Goal: Find specific page/section: Find specific page/section

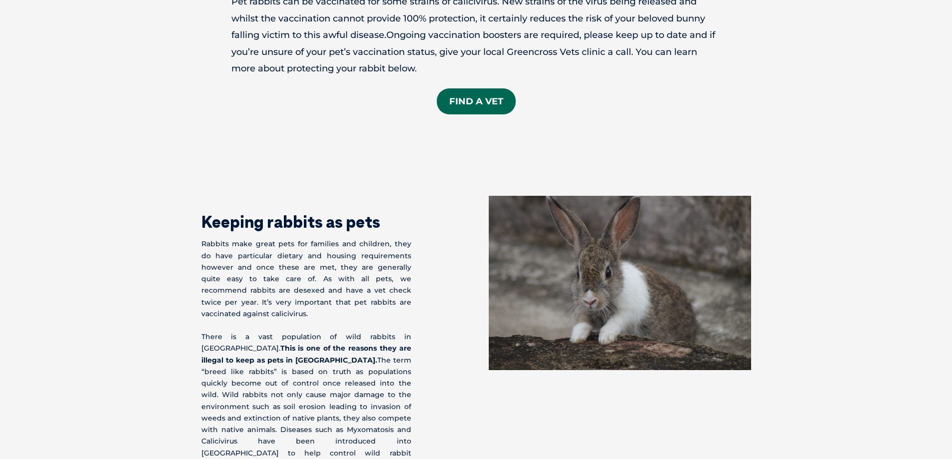
scroll to position [550, 0]
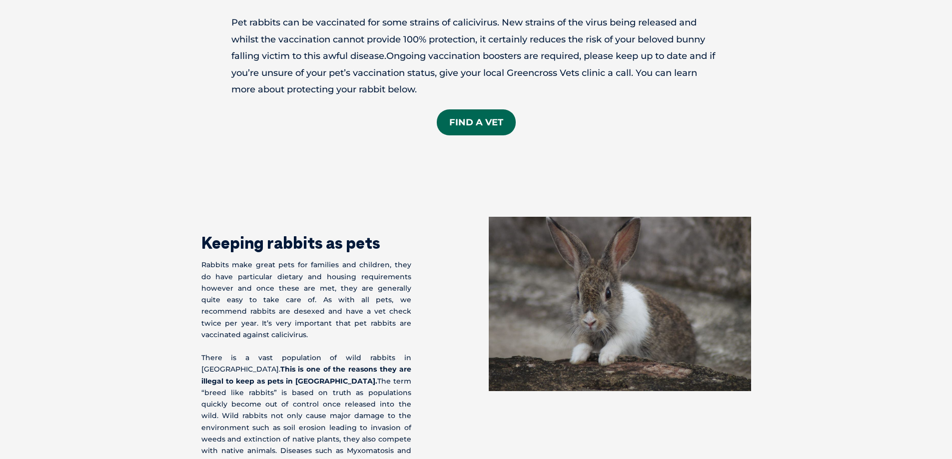
click at [467, 110] on link "Find a Vet" at bounding box center [476, 122] width 79 height 26
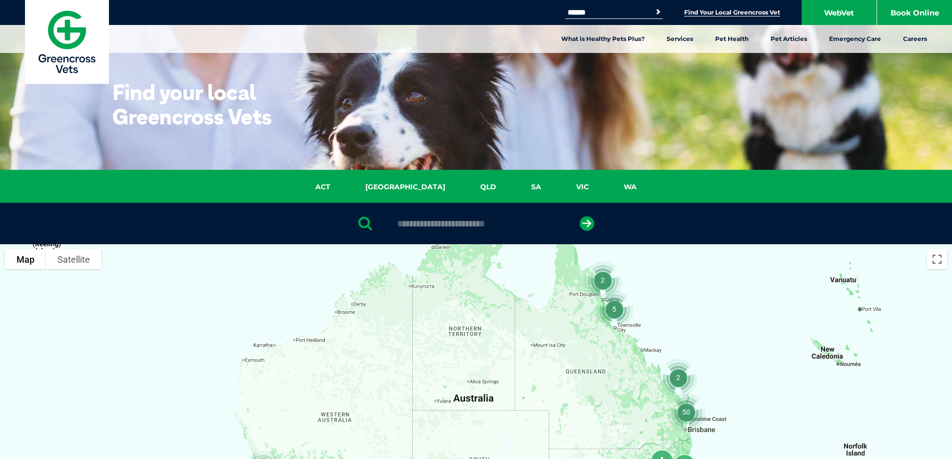
drag, startPoint x: 511, startPoint y: 205, endPoint x: 511, endPoint y: 194, distance: 11.0
click at [511, 204] on div at bounding box center [476, 223] width 952 height 41
click at [511, 194] on ul "ACT [GEOGRAPHIC_DATA] [GEOGRAPHIC_DATA] SA [GEOGRAPHIC_DATA] [GEOGRAPHIC_DATA]" at bounding box center [476, 189] width 650 height 16
click at [496, 178] on div "ACT [GEOGRAPHIC_DATA] [GEOGRAPHIC_DATA] SA [GEOGRAPHIC_DATA] [GEOGRAPHIC_DATA]" at bounding box center [476, 186] width 952 height 33
click at [514, 190] on link "SA" at bounding box center [536, 186] width 45 height 11
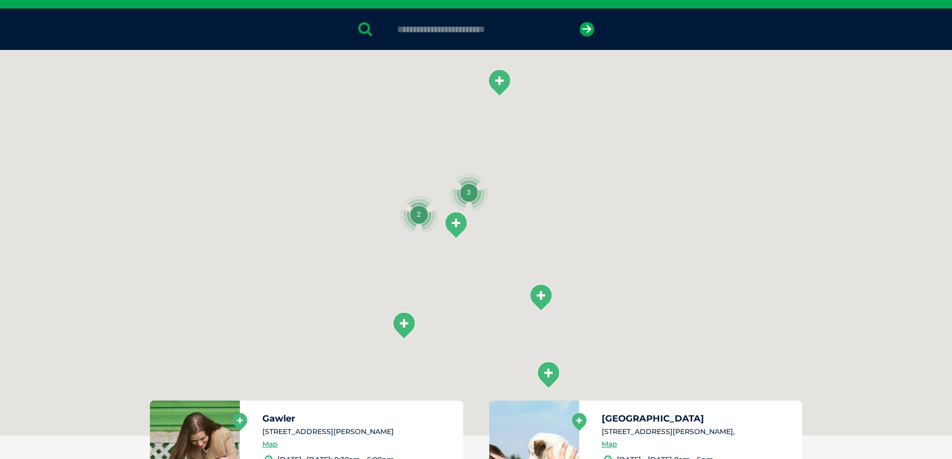
scroll to position [229, 0]
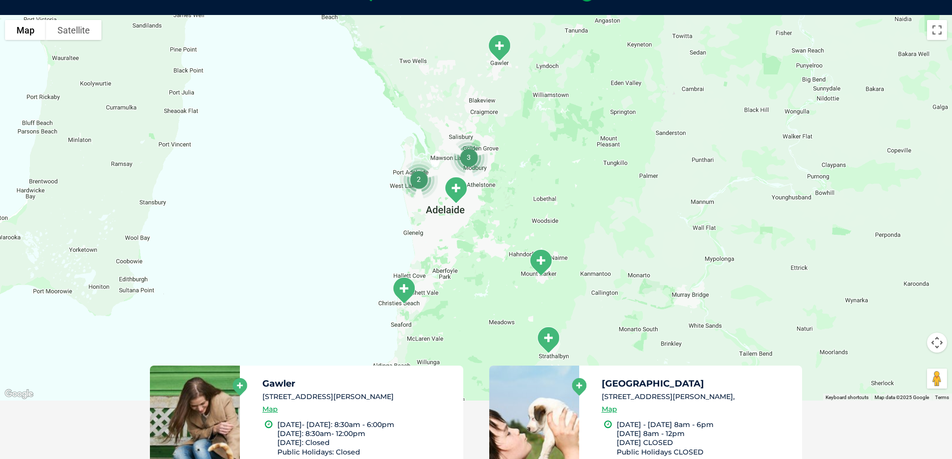
click at [466, 157] on img "3" at bounding box center [469, 157] width 46 height 46
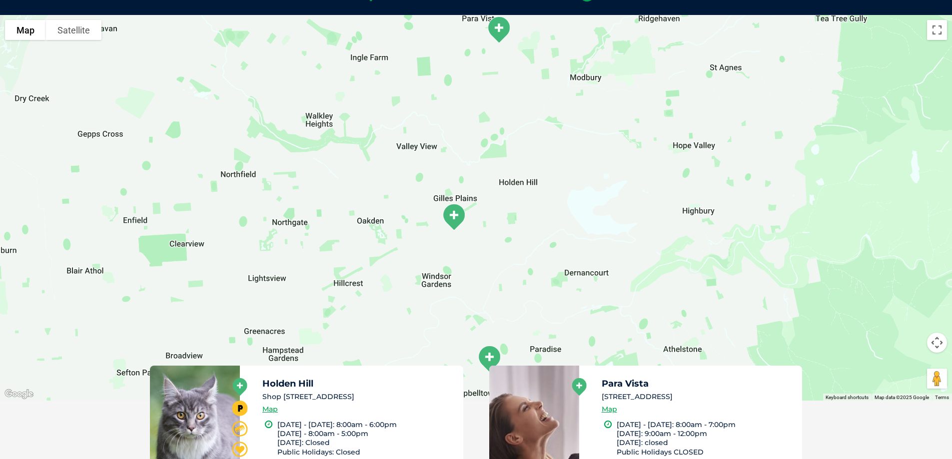
click at [506, 29] on img "Para Vista" at bounding box center [498, 29] width 33 height 35
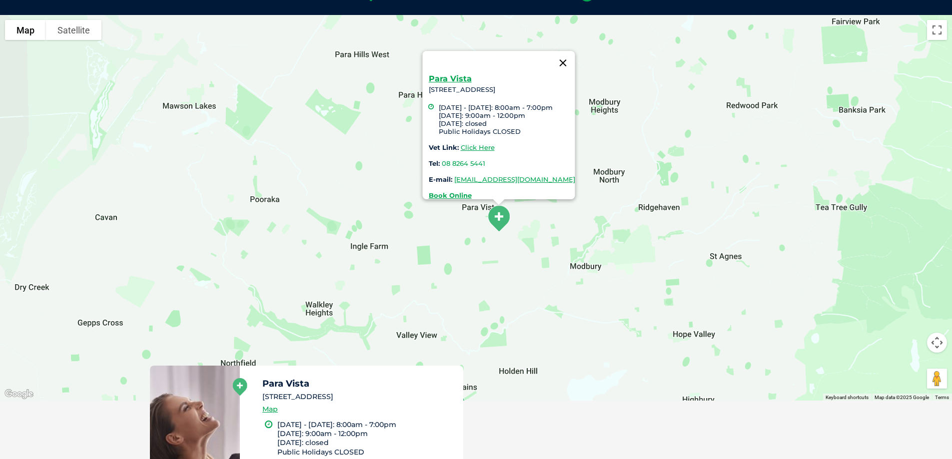
click at [575, 54] on button "Close" at bounding box center [563, 63] width 24 height 24
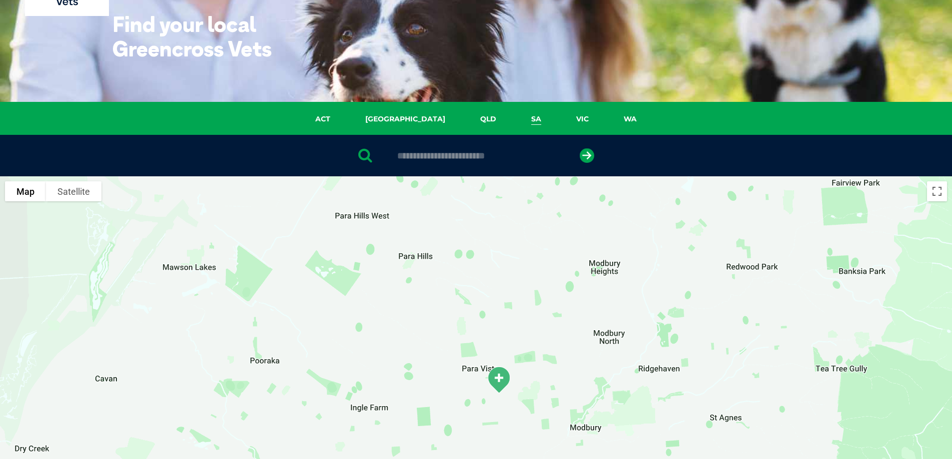
scroll to position [0, 0]
